Goal: Navigation & Orientation: Find specific page/section

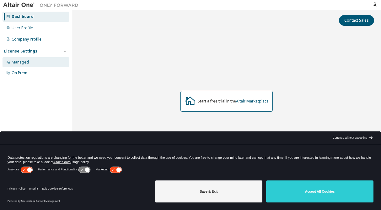
click at [29, 61] on div "Managed" at bounding box center [36, 62] width 67 height 10
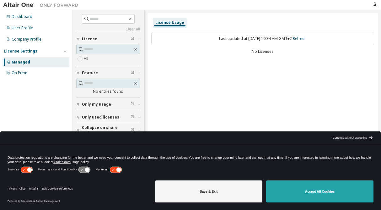
click at [313, 194] on button "Accept All Cookies" at bounding box center [319, 191] width 107 height 22
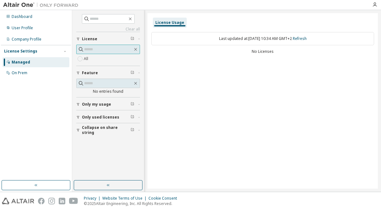
click at [121, 50] on input "text" at bounding box center [108, 49] width 49 height 6
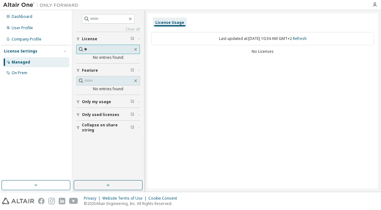
type input "*"
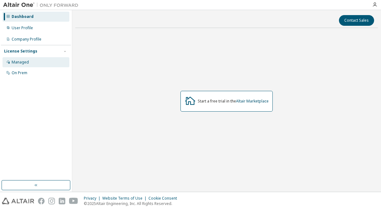
click at [25, 63] on div "Managed" at bounding box center [20, 62] width 17 height 5
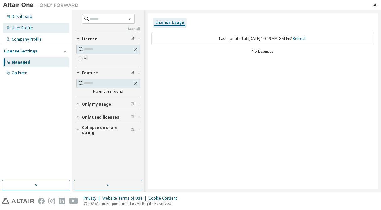
click at [24, 30] on div "User Profile" at bounding box center [22, 27] width 21 height 5
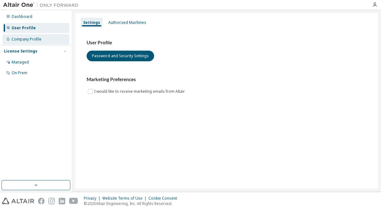
click at [26, 40] on div "Company Profile" at bounding box center [27, 39] width 30 height 5
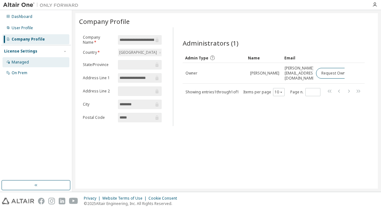
click at [24, 63] on div "Managed" at bounding box center [20, 62] width 17 height 5
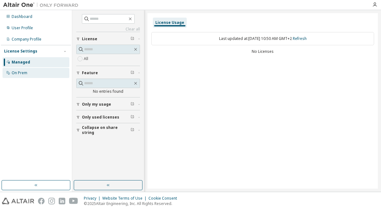
click at [25, 72] on div "On Prem" at bounding box center [20, 72] width 16 height 5
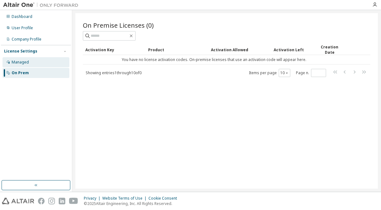
click at [22, 60] on div "Managed" at bounding box center [20, 62] width 17 height 5
